Goal: Transaction & Acquisition: Purchase product/service

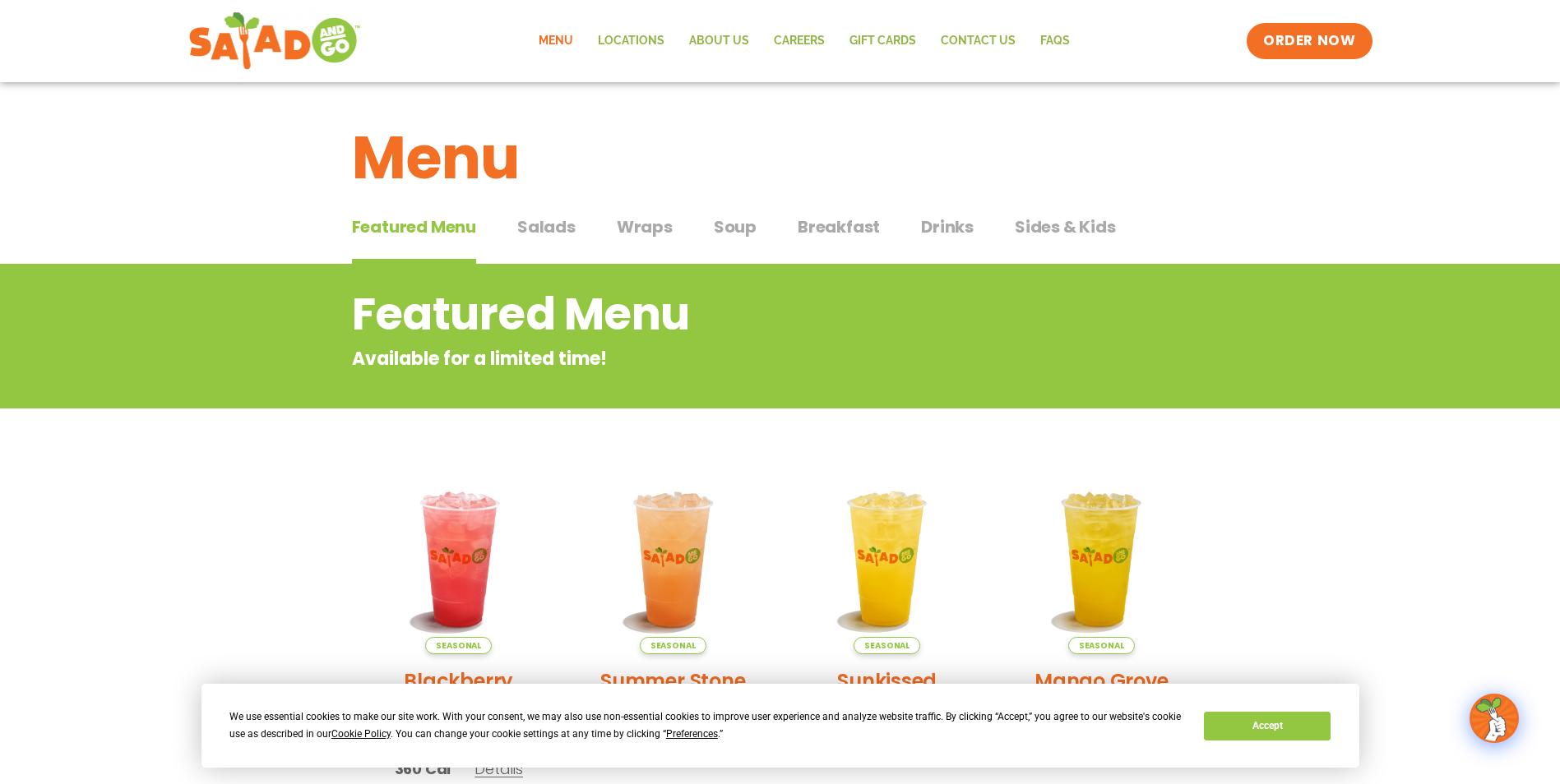
click at [1311, 517] on section "Featured Menu Available for a limited time! Seasonal Blackberry [PERSON_NAME] L…" at bounding box center [780, 765] width 1560 height 1004
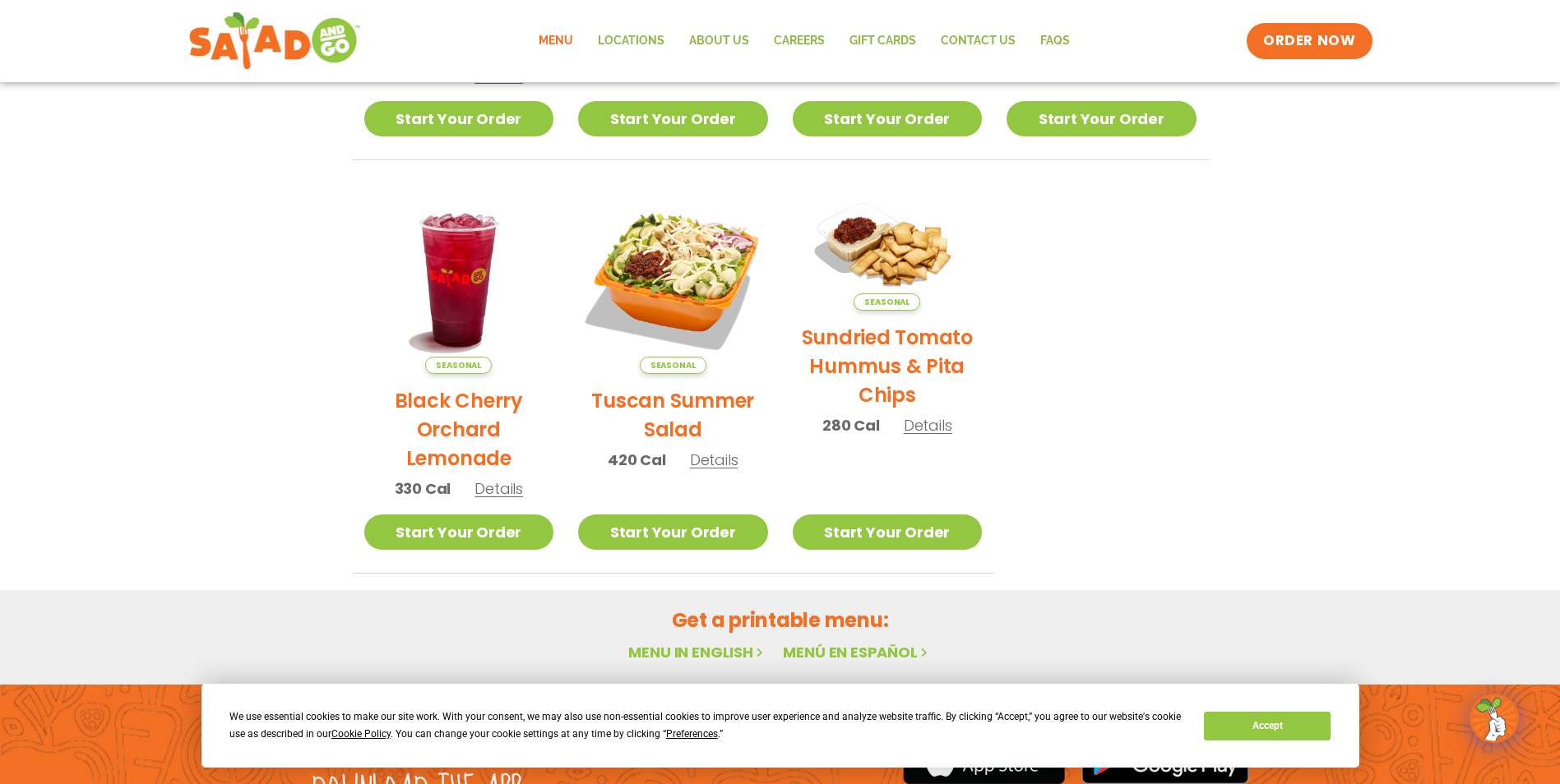
scroll to position [517, 0]
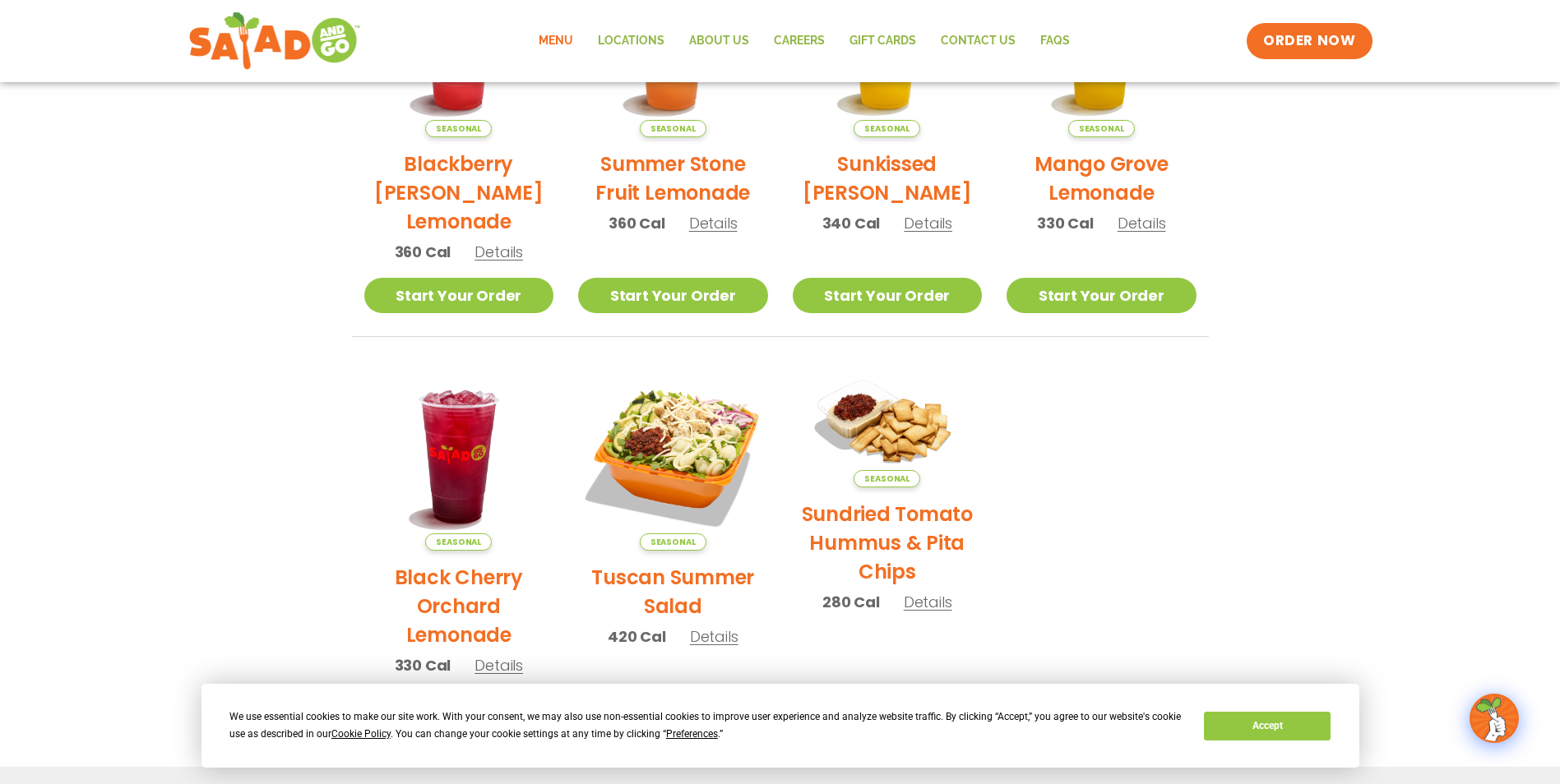
click at [567, 43] on link "Menu" at bounding box center [556, 41] width 59 height 38
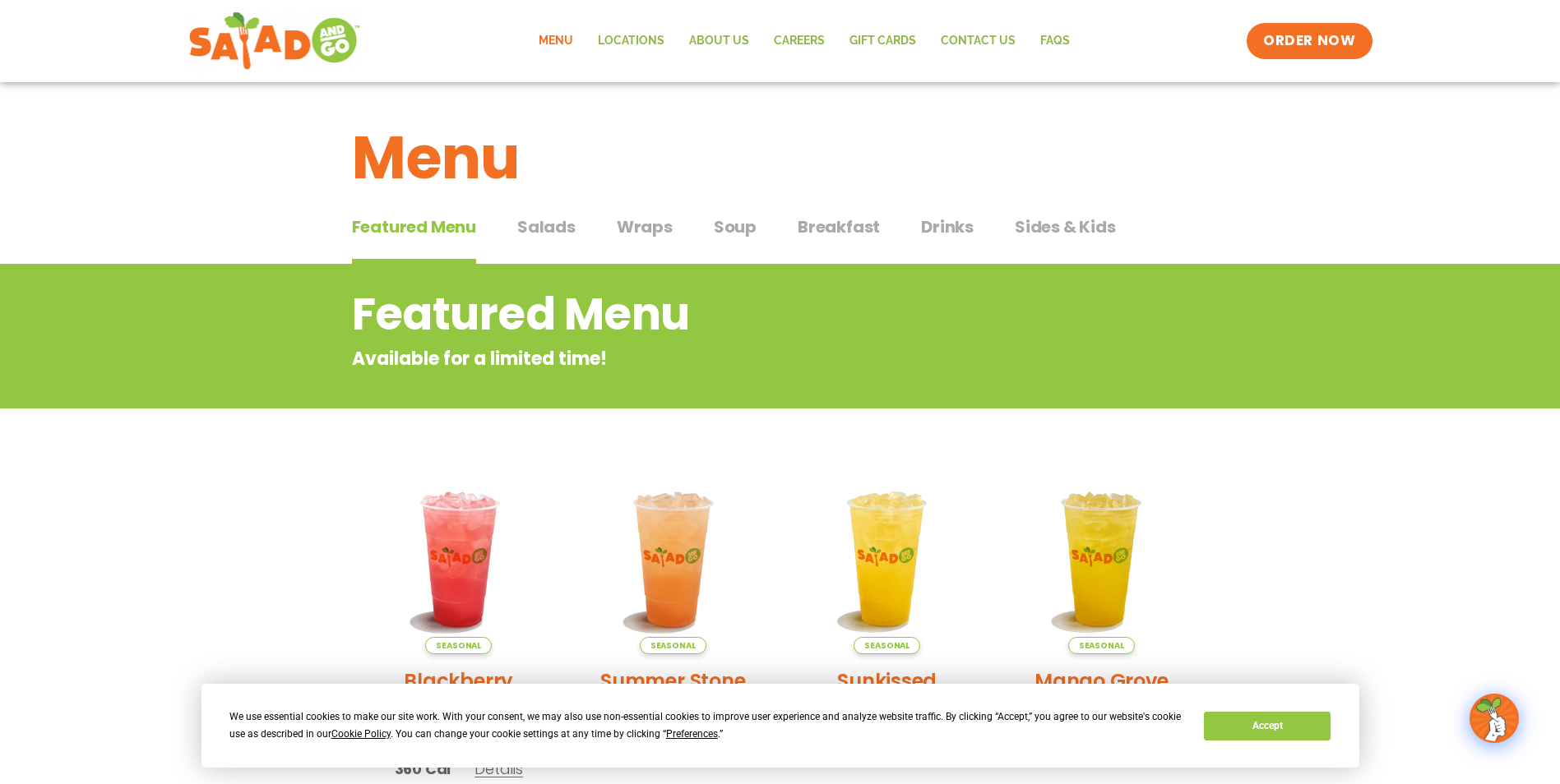
click at [1081, 234] on span "Sides & Kids" at bounding box center [1066, 226] width 101 height 24
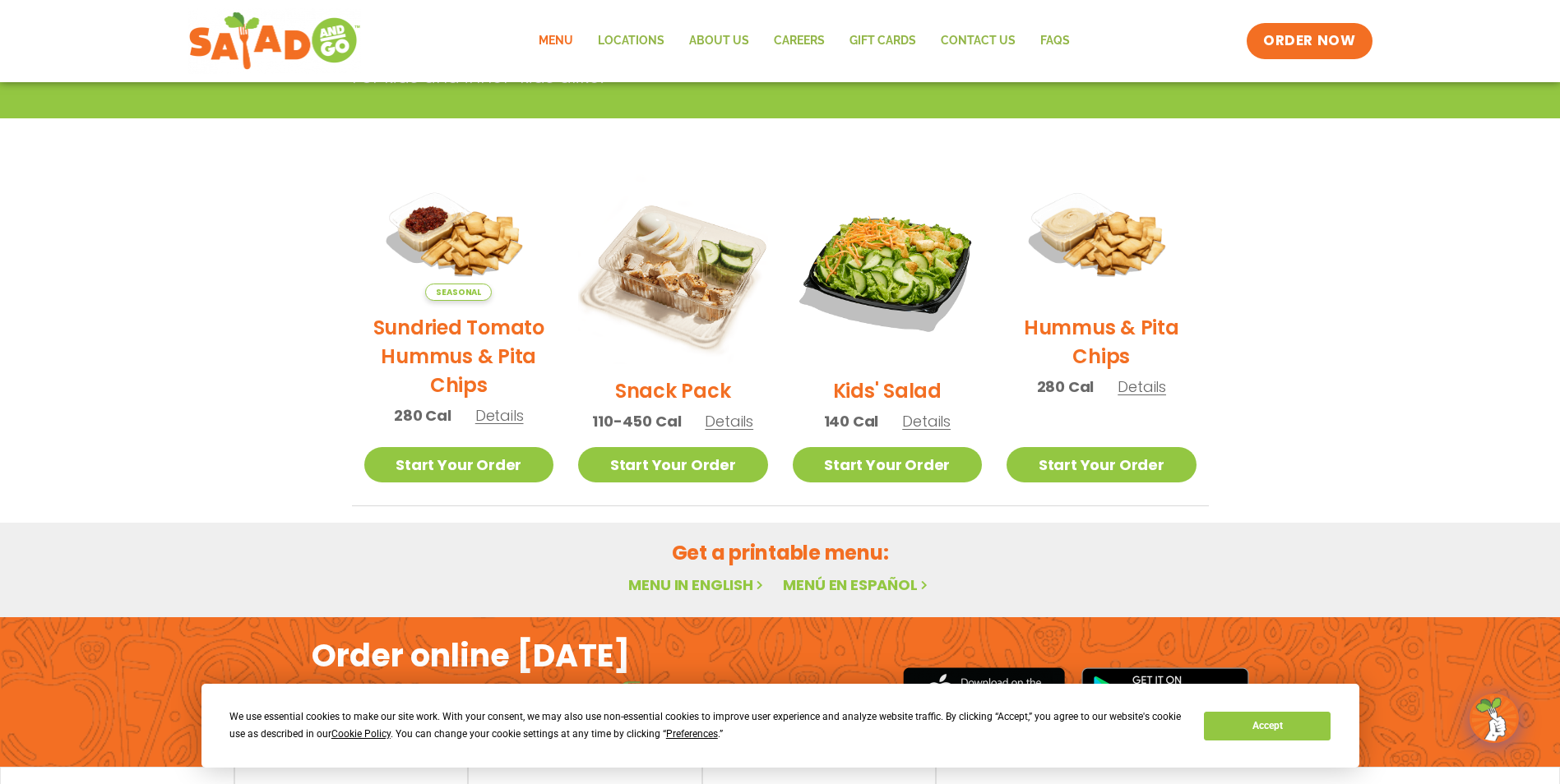
scroll to position [329, 0]
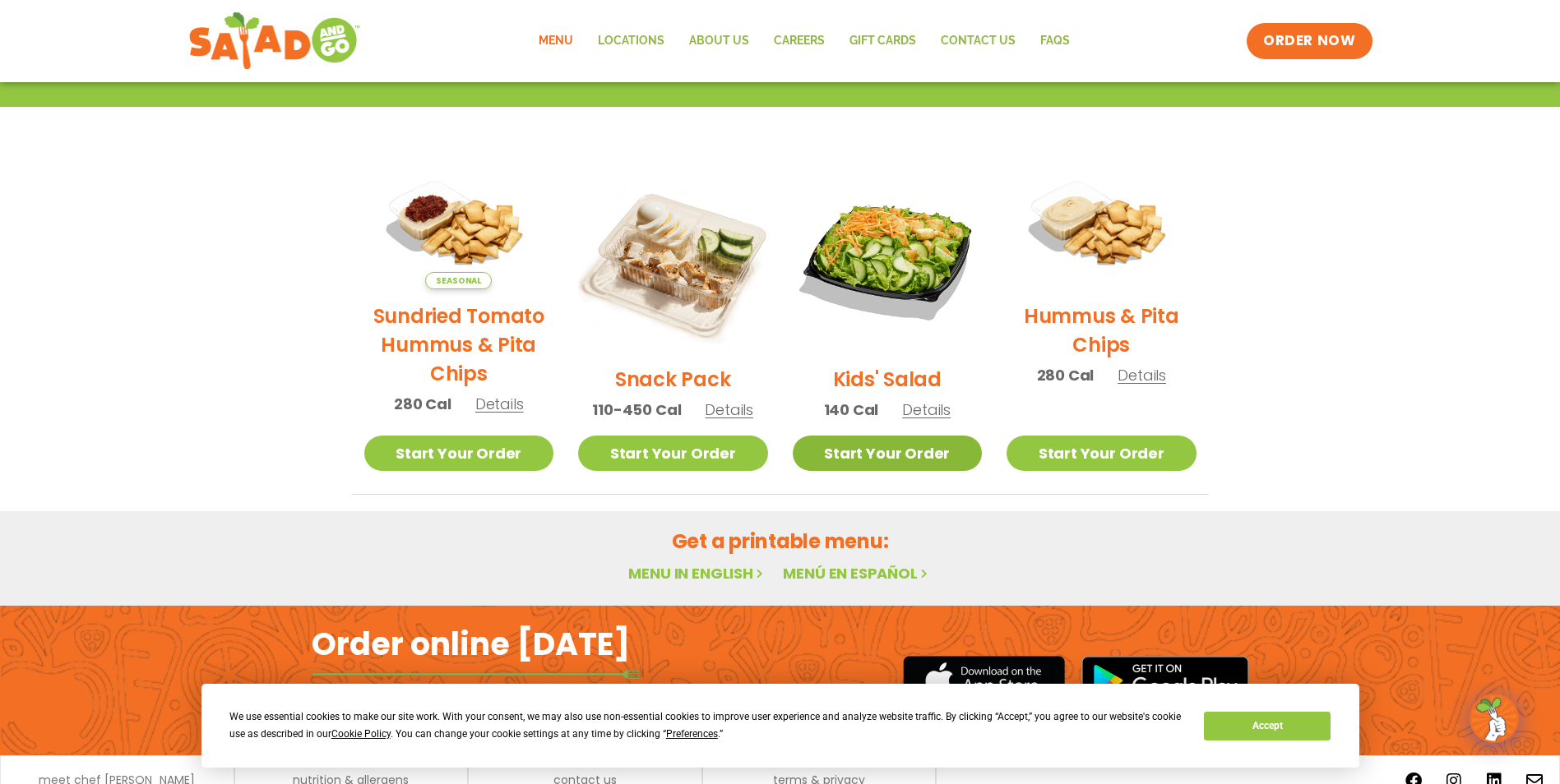
click at [899, 444] on link "Start Your Order" at bounding box center [887, 454] width 190 height 35
